Goal: Obtain resource: Obtain resource

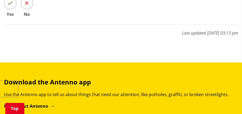
scroll to position [309, 0]
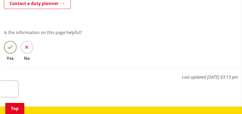
click at [13, 49] on span at bounding box center [10, 47] width 13 height 13
click at [0, 0] on input "Yes" at bounding box center [0, 0] width 0 height 0
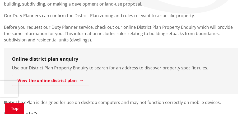
scroll to position [132, 0]
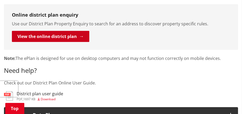
click at [65, 37] on link "View the online district plan" at bounding box center [51, 36] width 78 height 11
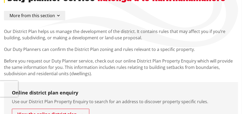
scroll to position [44, 0]
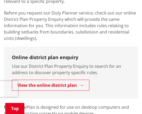
scroll to position [176, 0]
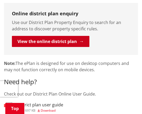
click at [59, 39] on link "View the online district plan" at bounding box center [51, 41] width 78 height 11
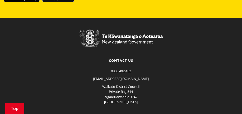
scroll to position [662, 0]
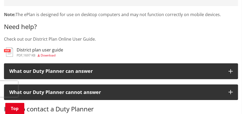
scroll to position [220, 0]
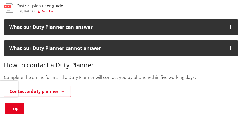
click at [51, 11] on span "Download" at bounding box center [48, 11] width 15 height 4
